Goal: Information Seeking & Learning: Find specific fact

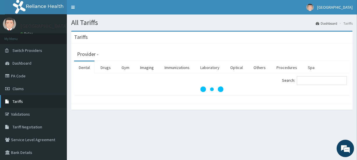
click at [16, 101] on span "Tariffs" at bounding box center [17, 101] width 10 height 5
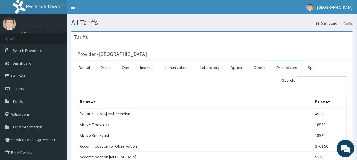
click at [283, 68] on link "Procedures" at bounding box center [287, 68] width 30 height 12
click at [324, 80] on input "Search:" at bounding box center [322, 80] width 50 height 9
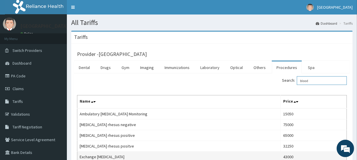
type input "blood"
